Goal: Information Seeking & Learning: Learn about a topic

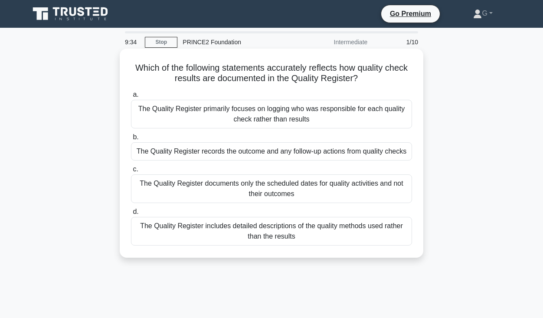
drag, startPoint x: 350, startPoint y: 241, endPoint x: 130, endPoint y: 66, distance: 281.0
click at [130, 66] on div "Which of the following statements accurately reflects how quality check results…" at bounding box center [271, 153] width 297 height 202
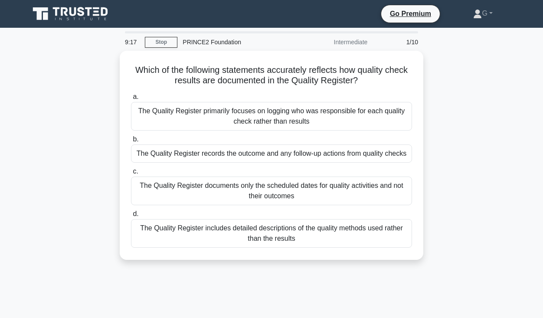
click at [506, 157] on div "Which of the following statements accurately reflects how quality check results…" at bounding box center [271, 160] width 494 height 219
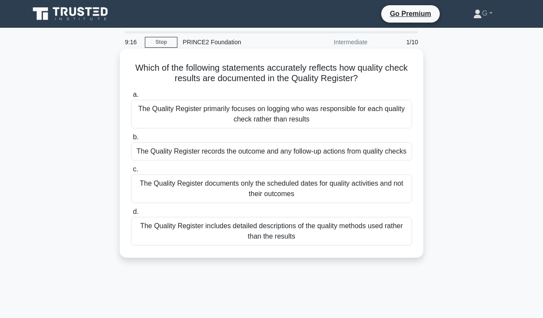
click at [352, 153] on div "The Quality Register records the outcome and any follow-up actions from quality…" at bounding box center [271, 151] width 281 height 18
click at [131, 140] on input "b. The Quality Register records the outcome and any follow-up actions from qual…" at bounding box center [131, 137] width 0 height 6
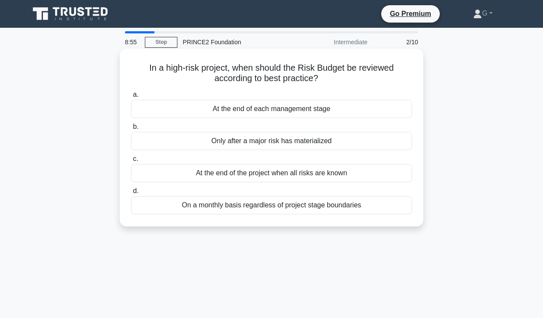
drag, startPoint x: 413, startPoint y: 209, endPoint x: 145, endPoint y: 70, distance: 301.5
click at [145, 70] on div "In a high-risk project, when should the Risk Budget be reviewed according to be…" at bounding box center [271, 137] width 297 height 171
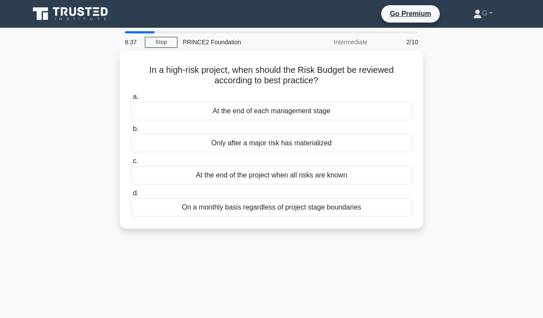
click at [447, 120] on div "In a high-risk project, when should the Risk Budget be reviewed according to be…" at bounding box center [271, 145] width 494 height 188
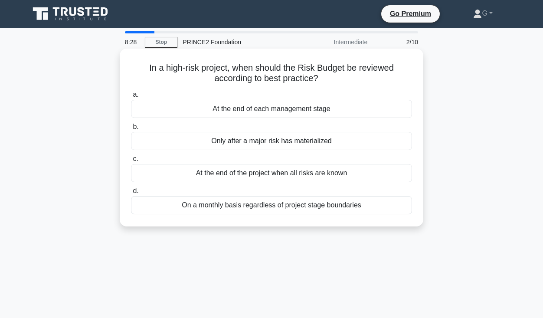
click at [332, 207] on div "On a monthly basis regardless of project stage boundaries" at bounding box center [271, 205] width 281 height 18
click at [131, 194] on input "d. On a monthly basis regardless of project stage boundaries" at bounding box center [131, 191] width 0 height 6
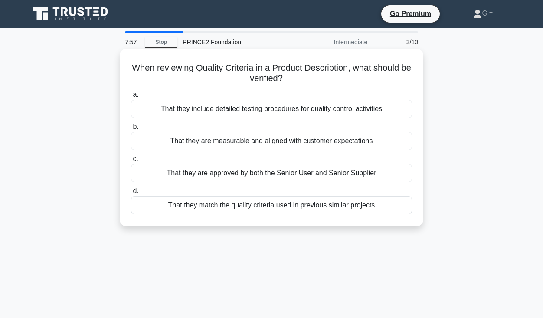
click at [264, 141] on div "That they are measurable and aligned with customer expectations" at bounding box center [271, 141] width 281 height 18
click at [131, 130] on input "b. That they are measurable and aligned with customer expectations" at bounding box center [131, 127] width 0 height 6
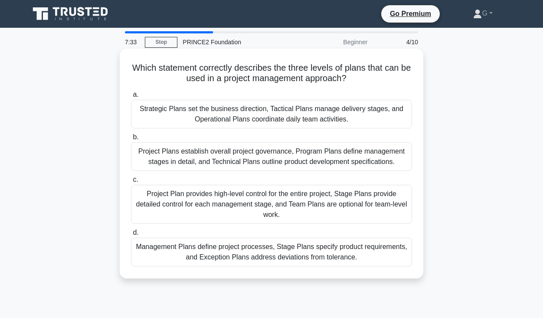
click at [255, 256] on div "Management Plans define project processes, Stage Plans specify product requirem…" at bounding box center [271, 252] width 281 height 29
click at [131, 235] on input "d. Management Plans define project processes, Stage Plans specify product requi…" at bounding box center [131, 233] width 0 height 6
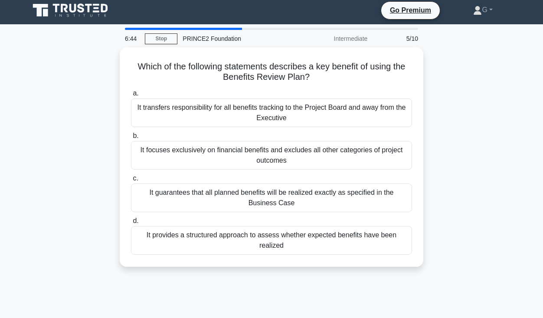
scroll to position [3, 0]
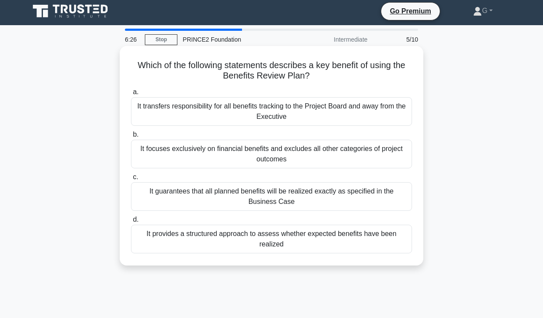
click at [295, 233] on div "It provides a structured approach to assess whether expected benefits have been…" at bounding box center [271, 239] width 281 height 29
click at [131, 222] on input "d. It provides a structured approach to assess whether expected benefits have b…" at bounding box center [131, 220] width 0 height 6
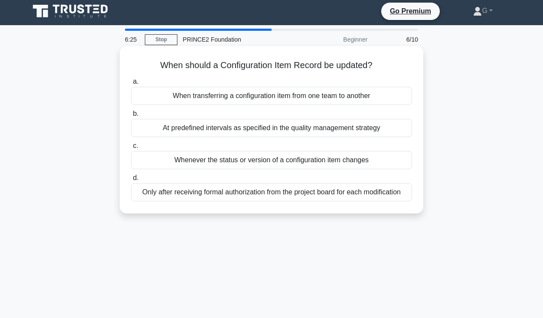
scroll to position [0, 0]
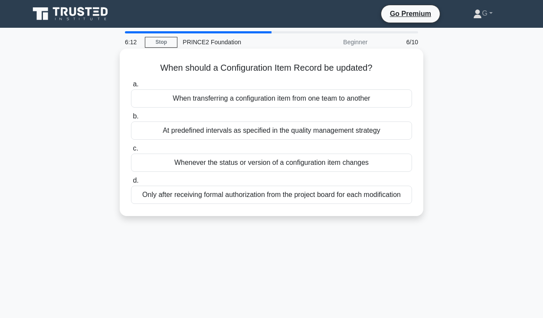
click at [342, 166] on div "Whenever the status or version of a configuration item changes" at bounding box center [271, 162] width 281 height 18
click at [131, 151] on input "c. Whenever the status or version of a configuration item changes" at bounding box center [131, 149] width 0 height 6
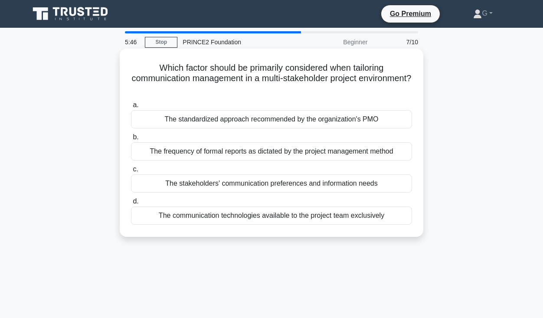
click at [293, 184] on div "The stakeholders' communication preferences and information needs" at bounding box center [271, 183] width 281 height 18
click at [131, 172] on input "c. The stakeholders' communication preferences and information needs" at bounding box center [131, 169] width 0 height 6
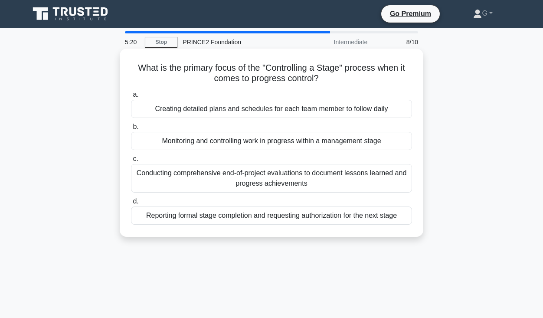
click at [318, 140] on div "Monitoring and controlling work in progress within a management stage" at bounding box center [271, 141] width 281 height 18
click at [131, 130] on input "b. Monitoring and controlling work in progress within a management stage" at bounding box center [131, 127] width 0 height 6
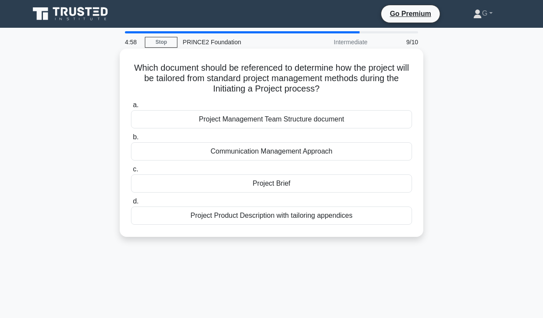
click at [306, 217] on div "Project Product Description with tailoring appendices" at bounding box center [271, 215] width 281 height 18
click at [131, 204] on input "d. Project Product Description with tailoring appendices" at bounding box center [131, 202] width 0 height 6
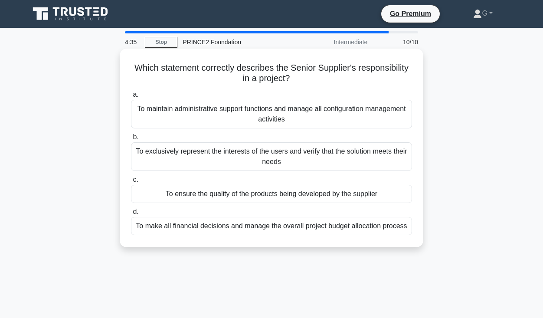
click at [385, 194] on div "To ensure the quality of the products being developed by the supplier" at bounding box center [271, 194] width 281 height 18
click at [131, 183] on input "c. To ensure the quality of the products being developed by the supplier" at bounding box center [131, 180] width 0 height 6
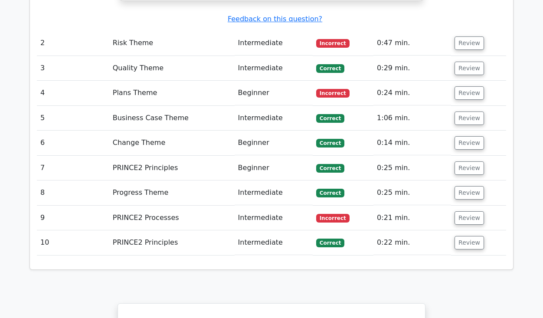
drag, startPoint x: 546, startPoint y: 48, endPoint x: 512, endPoint y: 245, distance: 200.3
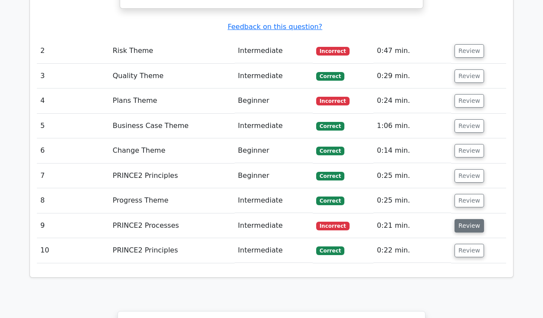
click at [461, 219] on button "Review" at bounding box center [468, 225] width 29 height 13
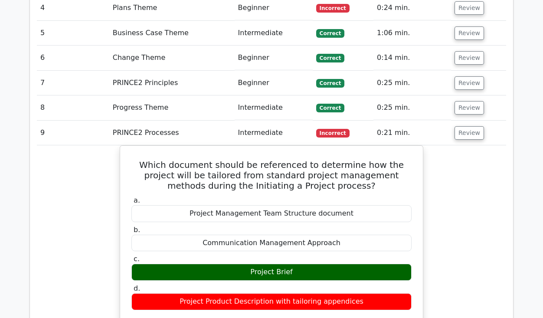
scroll to position [1306, 0]
